Goal: Check status: Check status

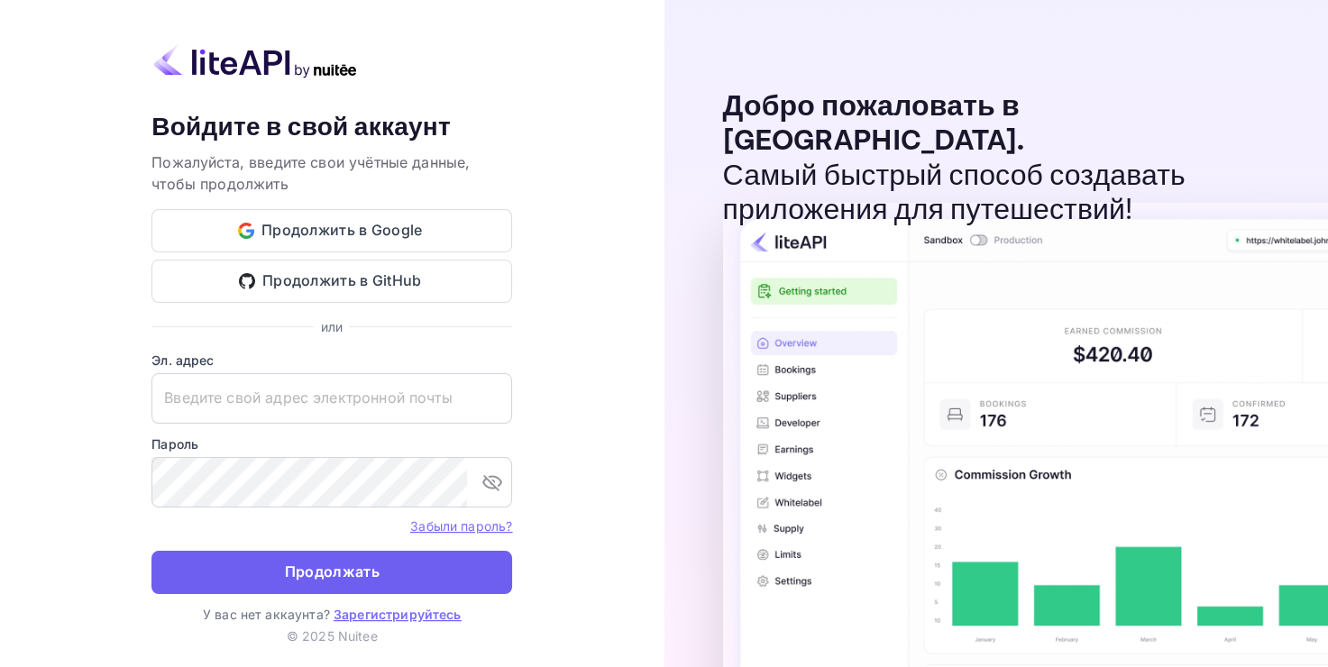
type input "[EMAIL_ADDRESS][DOMAIN_NAME]"
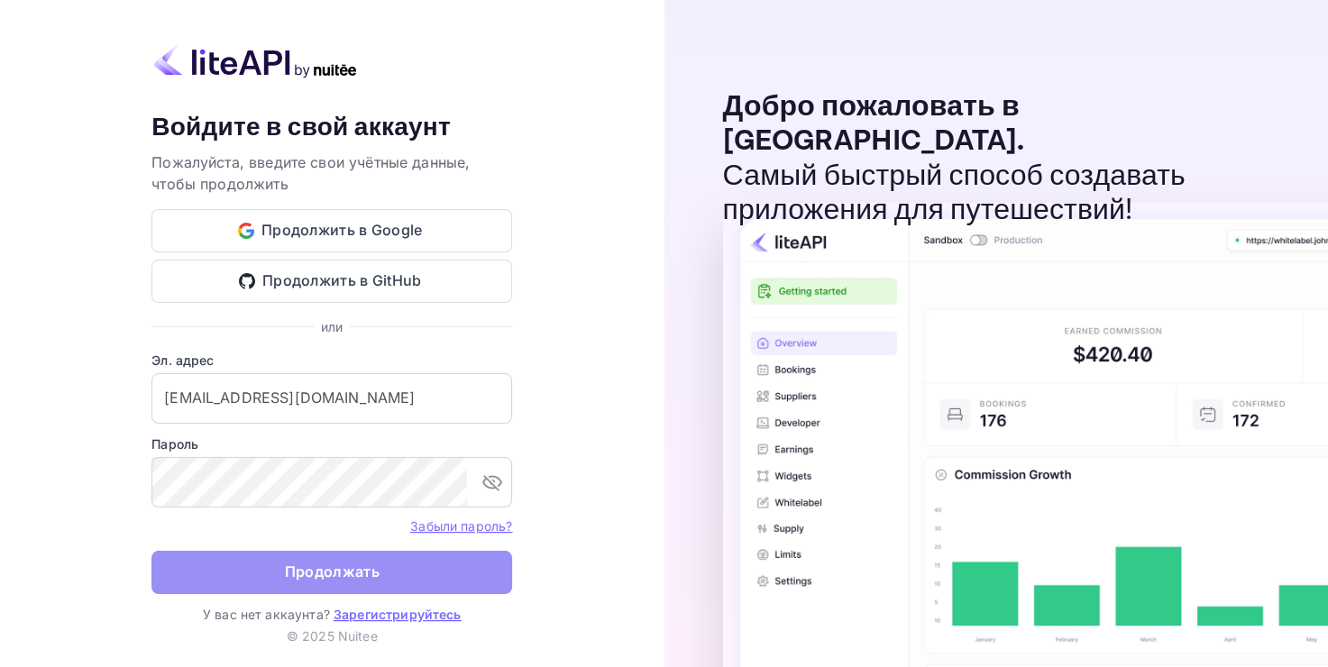
click at [252, 576] on button "Продолжать" at bounding box center [331, 572] width 361 height 43
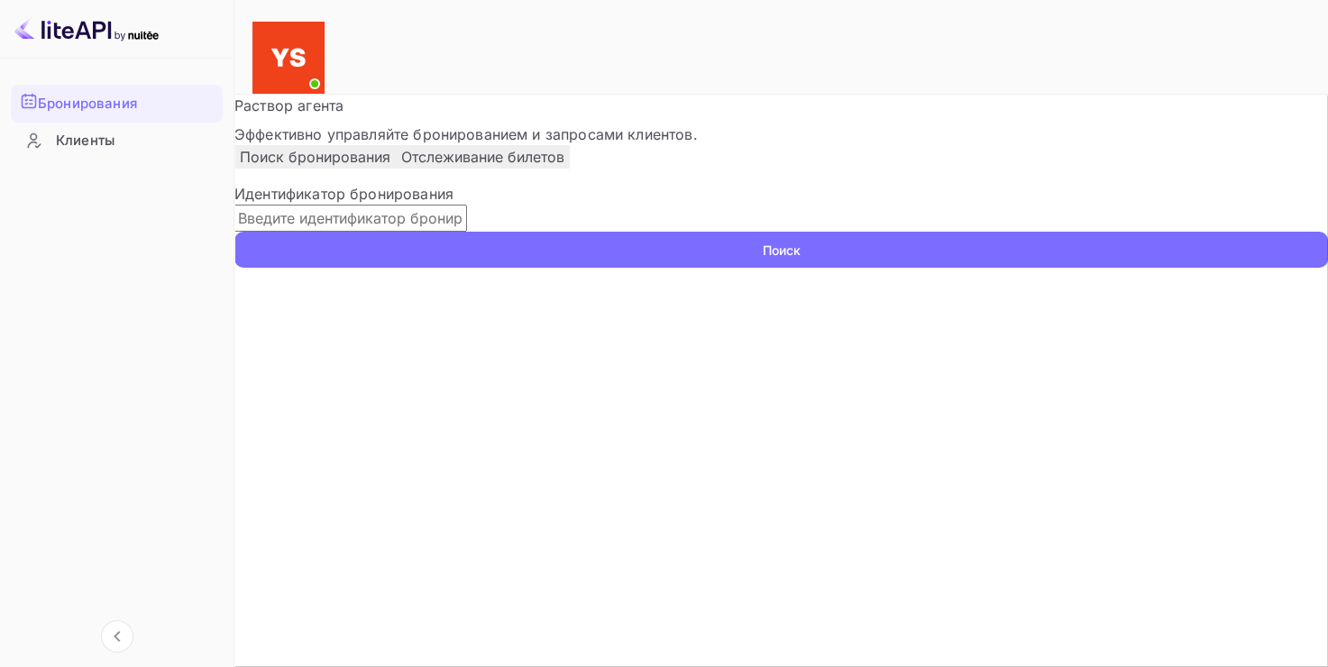
click at [467, 232] on input "text" at bounding box center [350, 218] width 233 height 27
paste input "9205136"
type input "9205136"
click at [763, 260] on ya-tr-span "Поиск" at bounding box center [782, 250] width 38 height 19
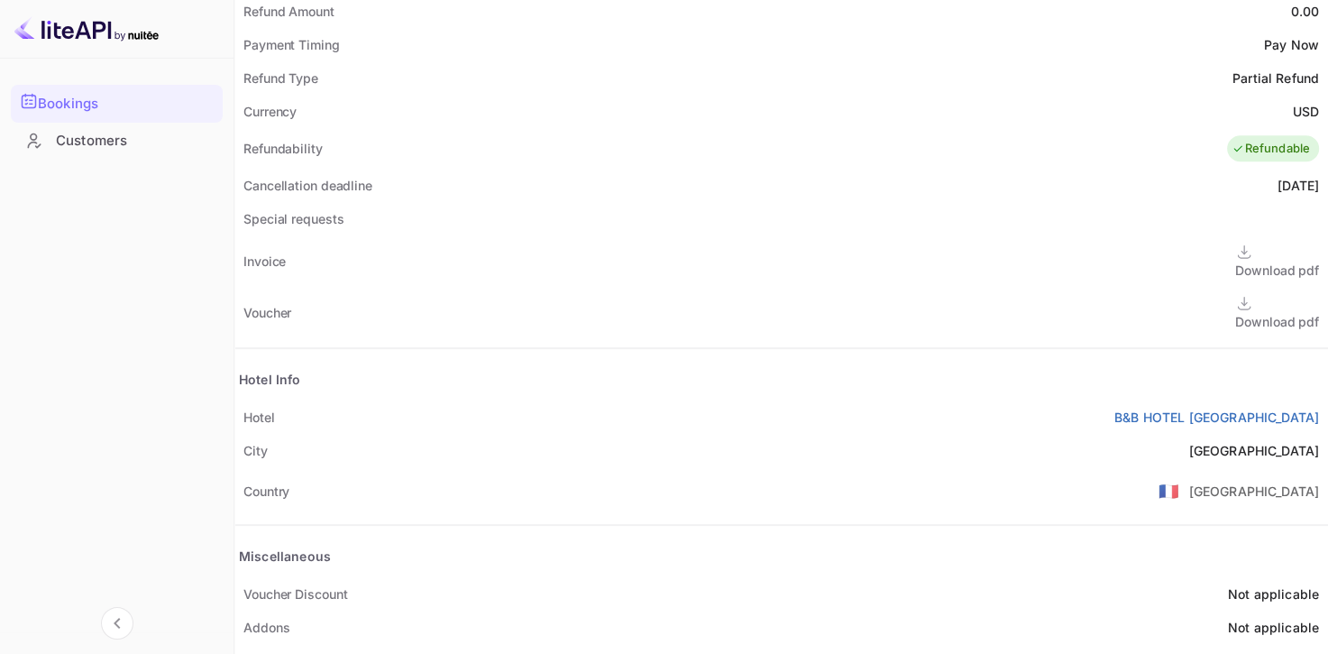
scroll to position [764, 0]
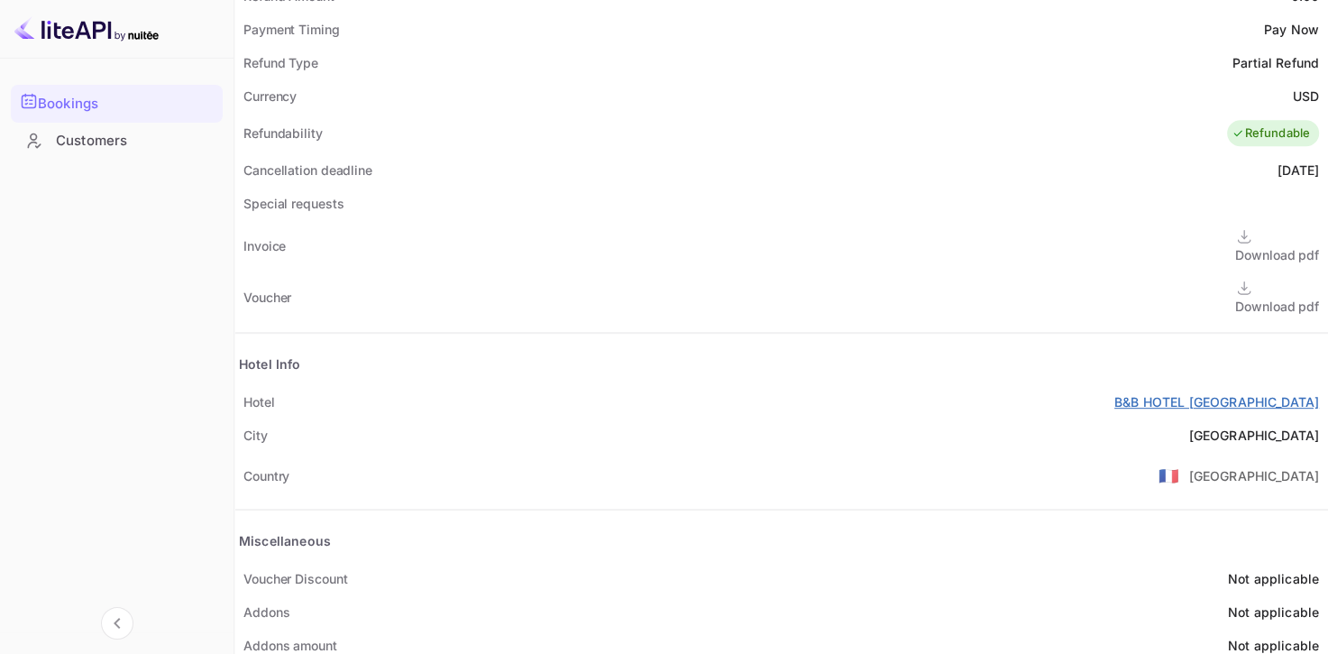
click at [1114, 394] on ya-tr-span "B&B HOTEL [GEOGRAPHIC_DATA]" at bounding box center [1216, 401] width 205 height 15
drag, startPoint x: 763, startPoint y: 353, endPoint x: 573, endPoint y: 343, distance: 190.6
click at [573, 343] on div "Status and reservations Booking ID 2oGJ_tsTz Supplier ID 9205136 HCN Check-in […" at bounding box center [781, 170] width 1094 height 983
copy ya-tr-span "B&B HOTEL [GEOGRAPHIC_DATA]"
click at [1235, 298] on ya-tr-span "Download pdf" at bounding box center [1277, 305] width 84 height 15
